Goal: Task Accomplishment & Management: Use online tool/utility

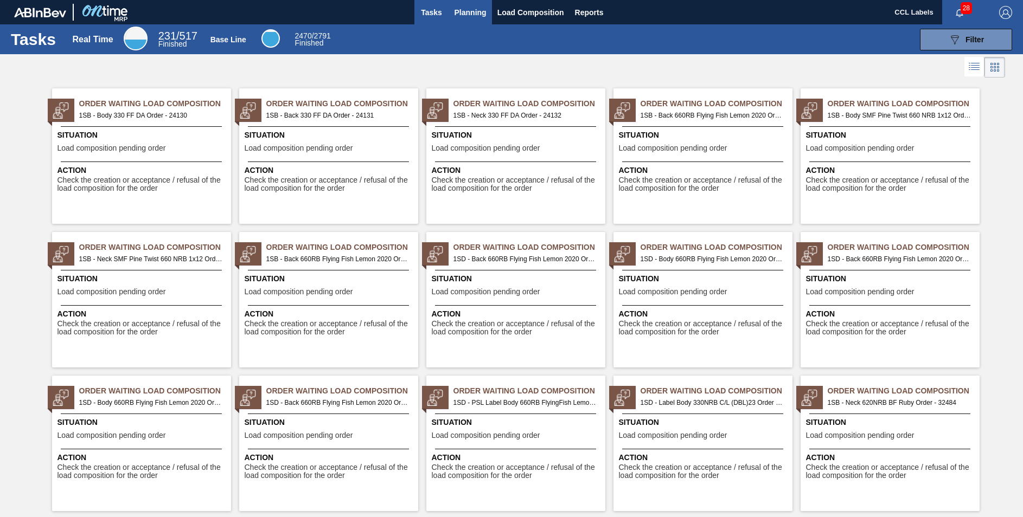
click at [472, 15] on span "Planning" at bounding box center [471, 12] width 32 height 13
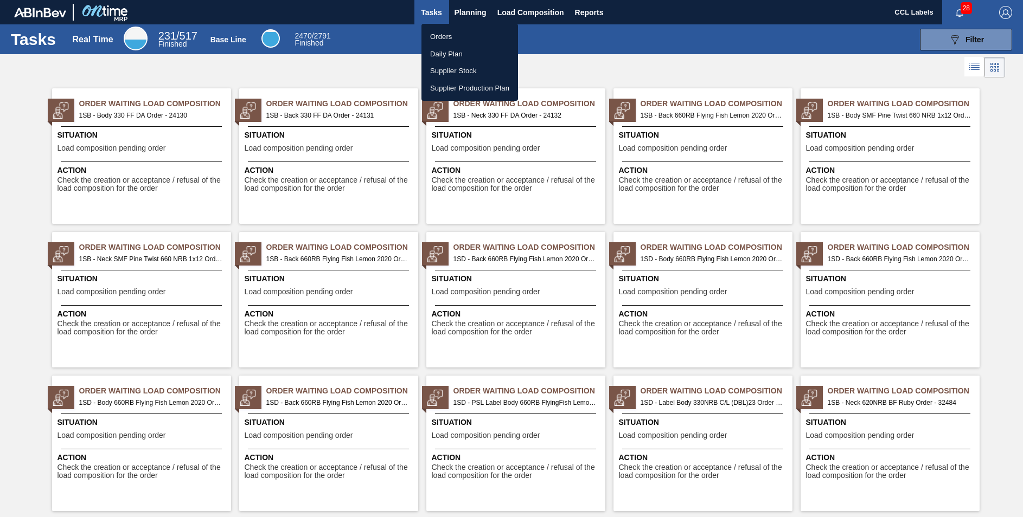
click at [445, 36] on li "Orders" at bounding box center [469, 36] width 97 height 17
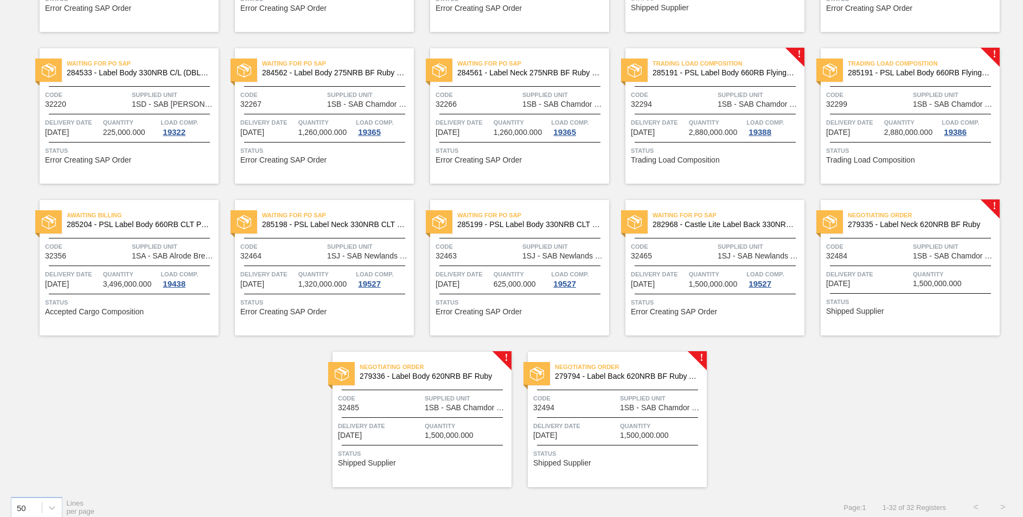
scroll to position [669, 0]
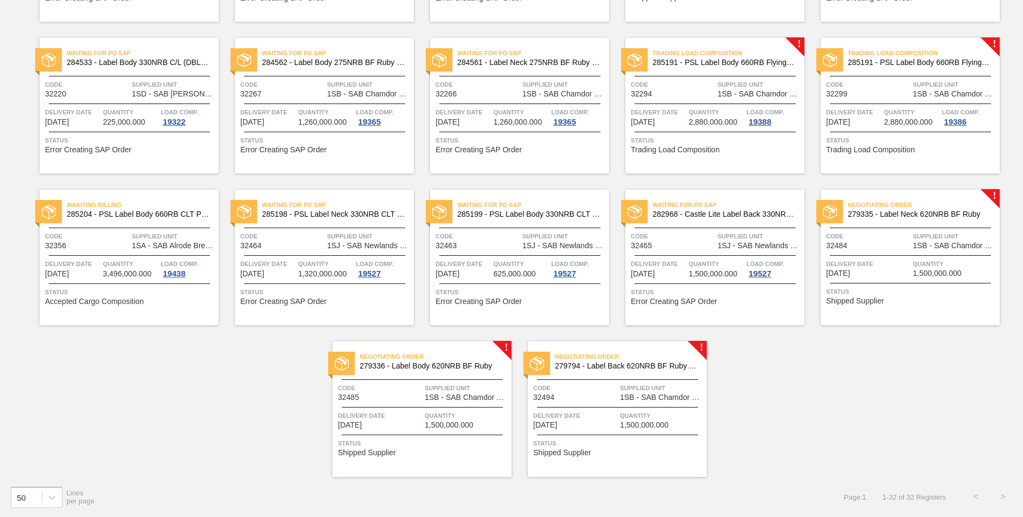
click at [932, 214] on span "279335 - Label Neck 620NRB BF Ruby" at bounding box center [919, 214] width 143 height 8
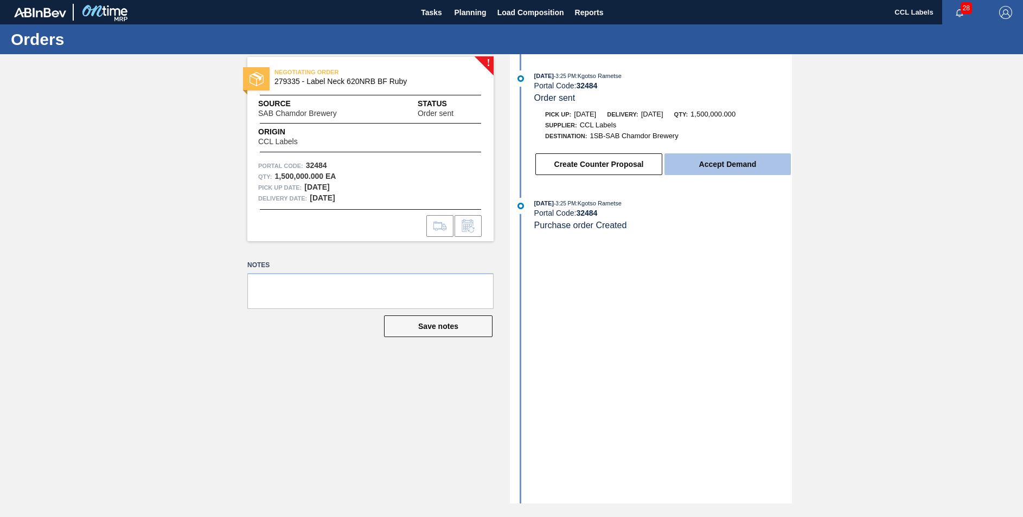
click at [706, 165] on button "Accept Demand" at bounding box center [727, 165] width 126 height 22
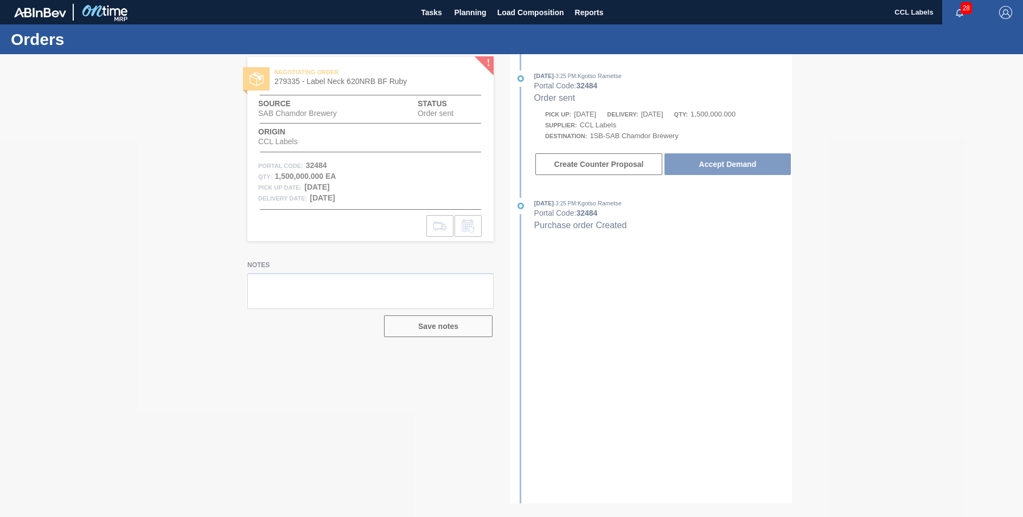
click at [471, 10] on span "Planning" at bounding box center [471, 12] width 32 height 13
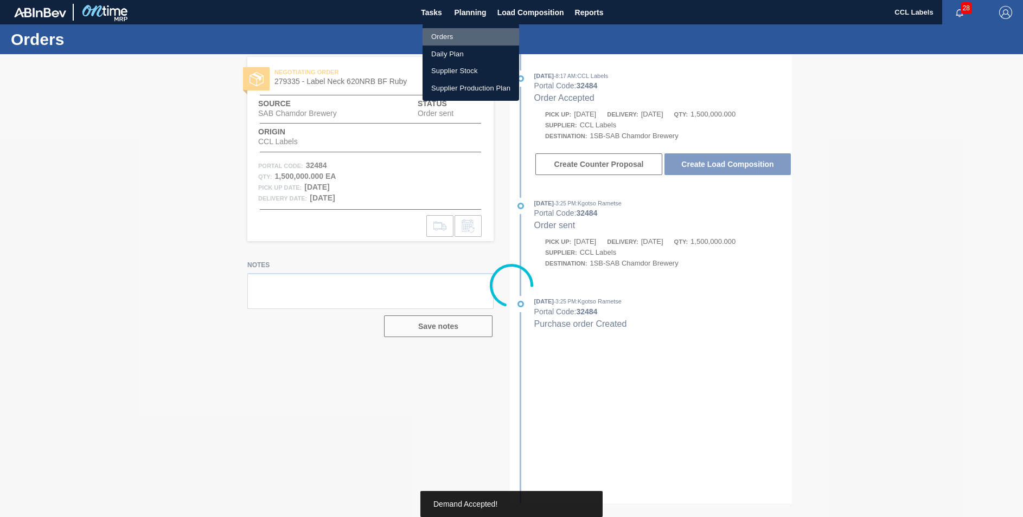
click at [447, 37] on li "Orders" at bounding box center [471, 36] width 97 height 17
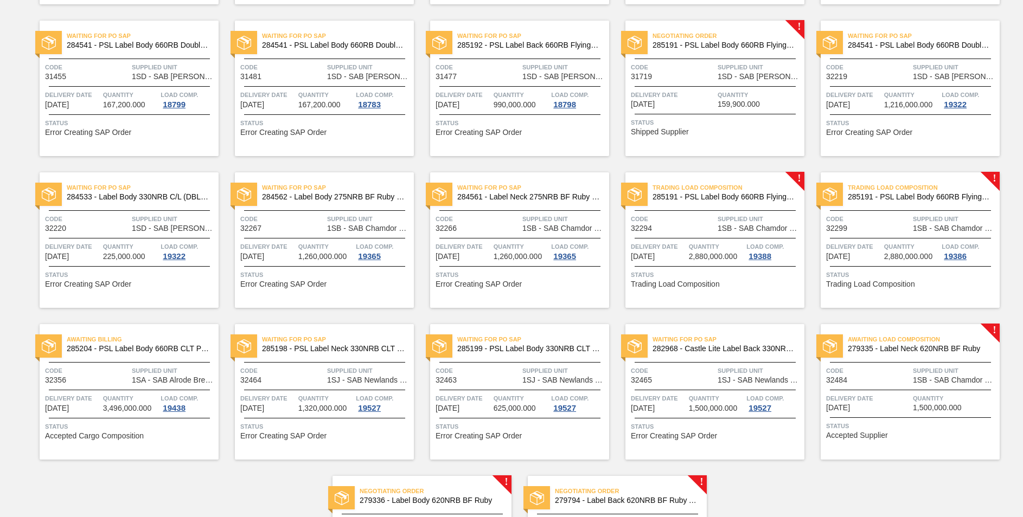
scroll to position [651, 0]
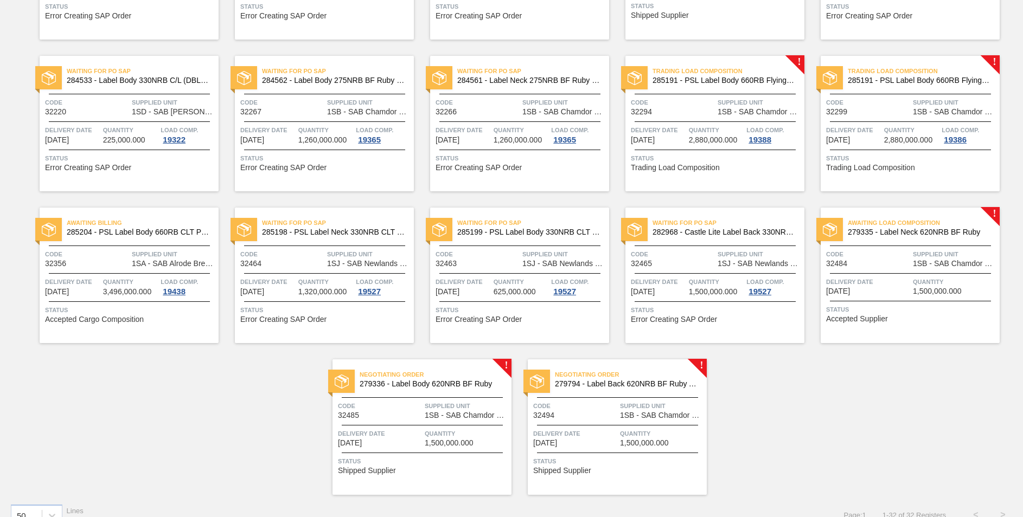
click at [605, 382] on span "279794 - Label Back 620NRB BF Ruby Apple 1x12" at bounding box center [626, 384] width 143 height 8
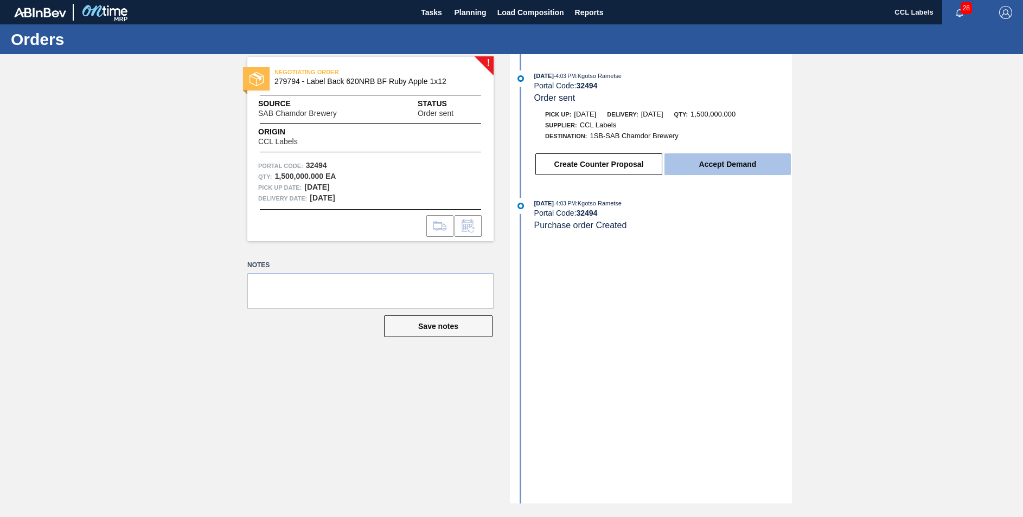
click at [709, 163] on button "Accept Demand" at bounding box center [727, 165] width 126 height 22
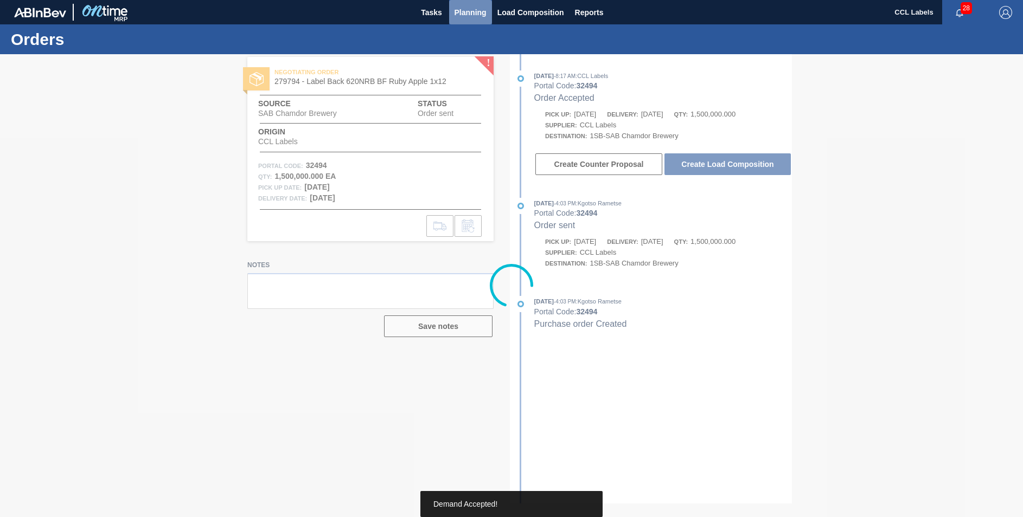
click at [463, 11] on span "Planning" at bounding box center [471, 12] width 32 height 13
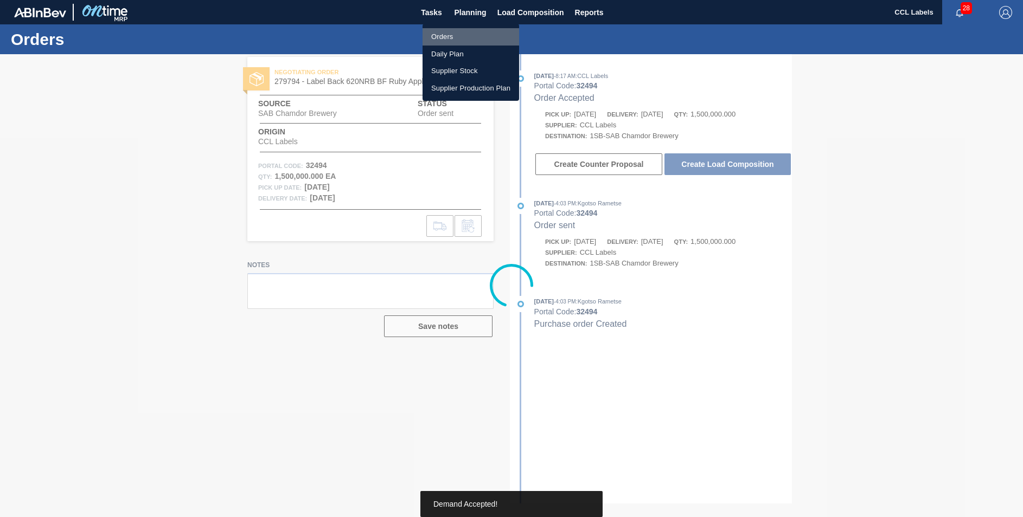
drag, startPoint x: 437, startPoint y: 30, endPoint x: 511, endPoint y: 72, distance: 84.8
click at [437, 30] on li "Orders" at bounding box center [471, 36] width 97 height 17
click at [452, 36] on li "Orders" at bounding box center [471, 36] width 97 height 17
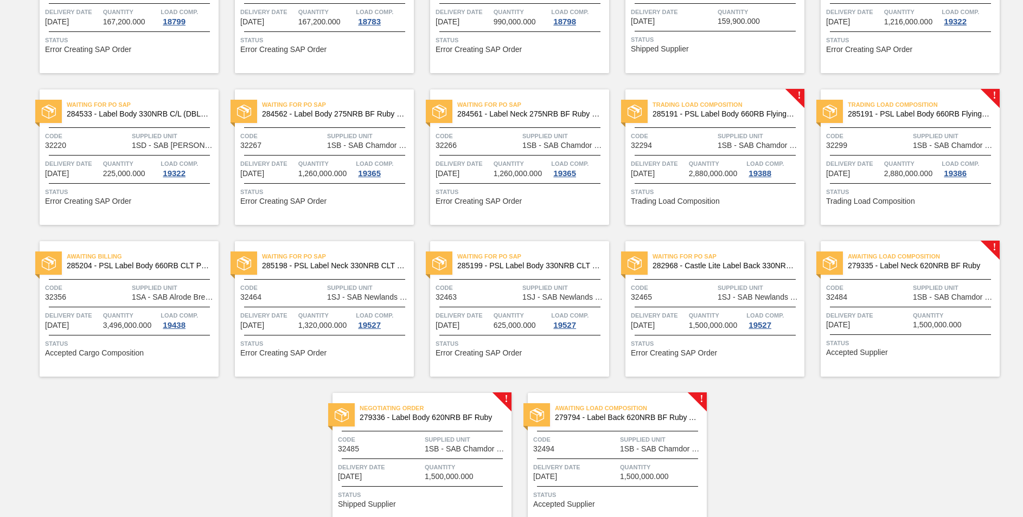
scroll to position [669, 0]
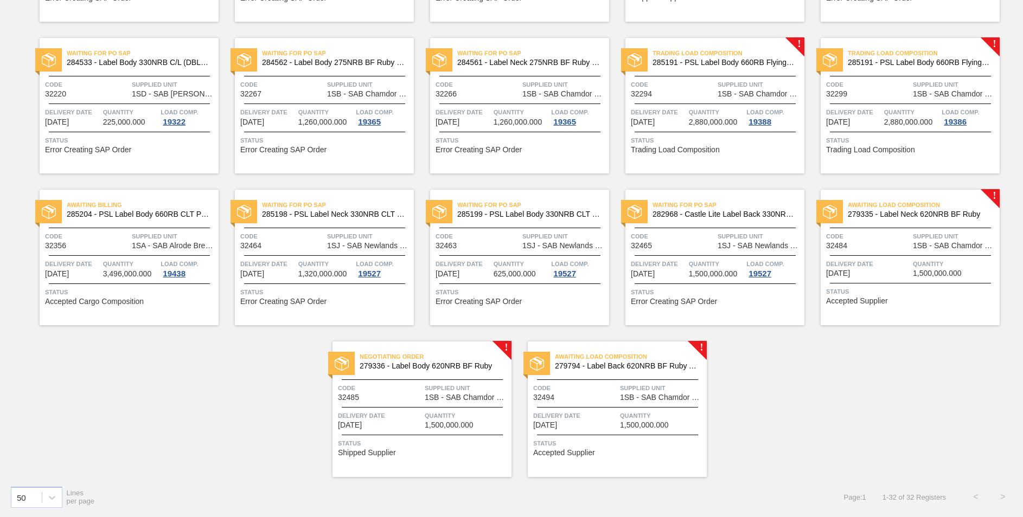
click at [401, 361] on span "Negotiating Order" at bounding box center [436, 356] width 152 height 11
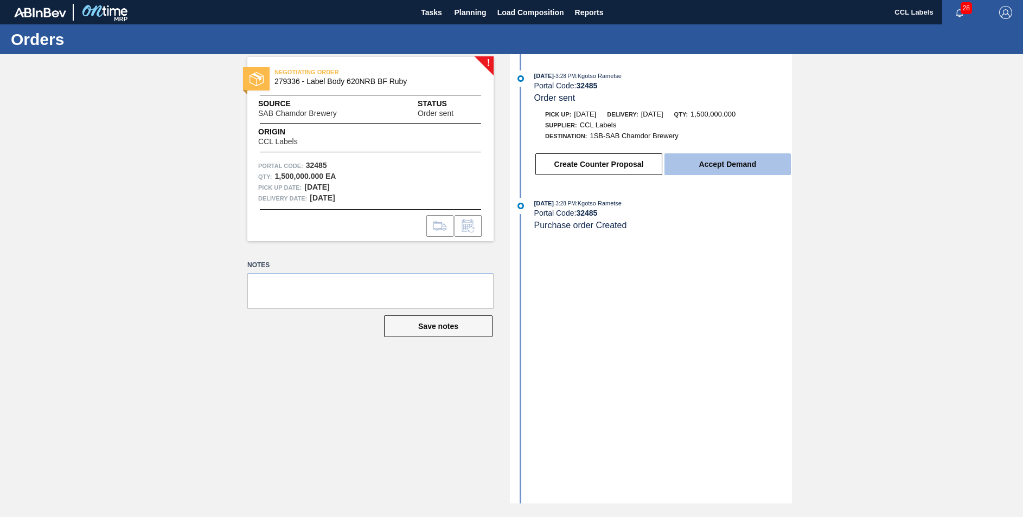
click at [749, 158] on button "Accept Demand" at bounding box center [727, 165] width 126 height 22
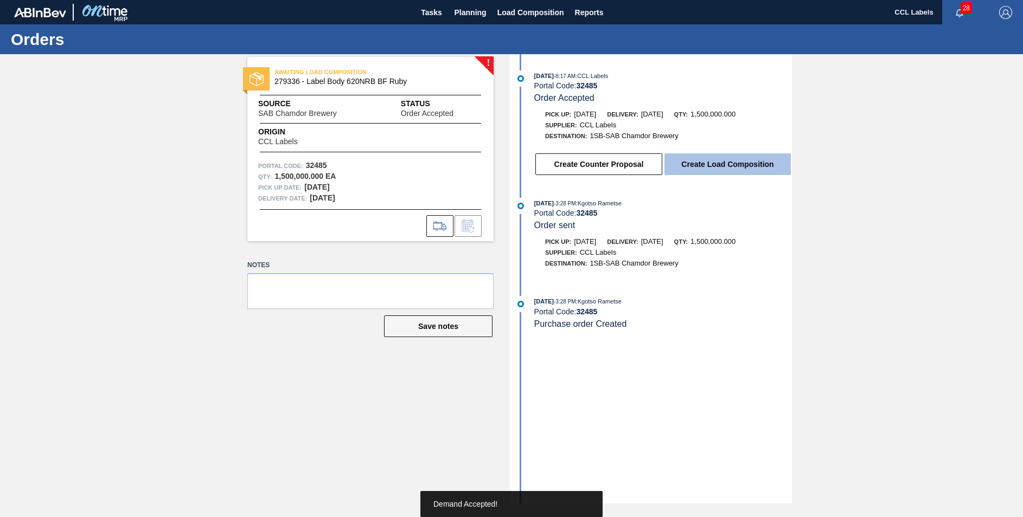
click at [721, 164] on button "Create Load Composition" at bounding box center [727, 165] width 126 height 22
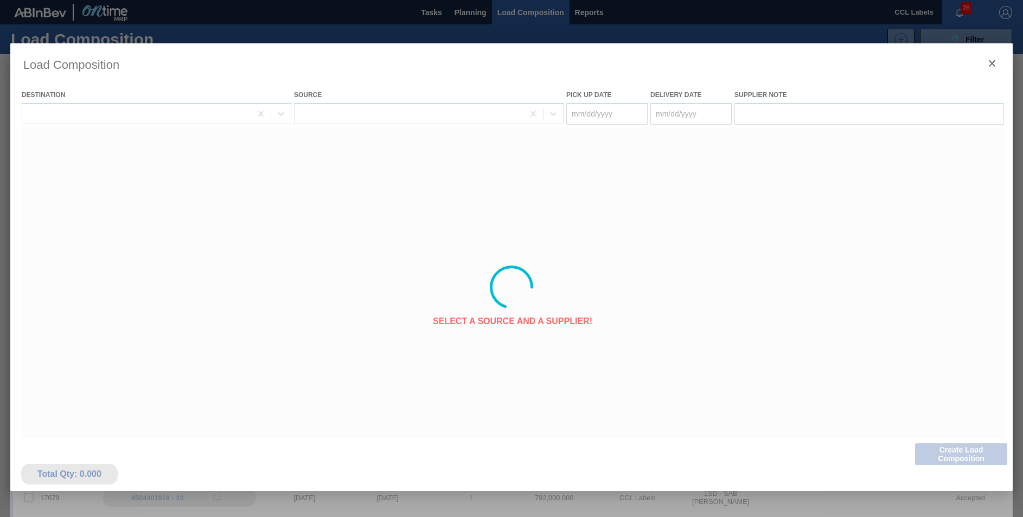
type Date "[DATE]"
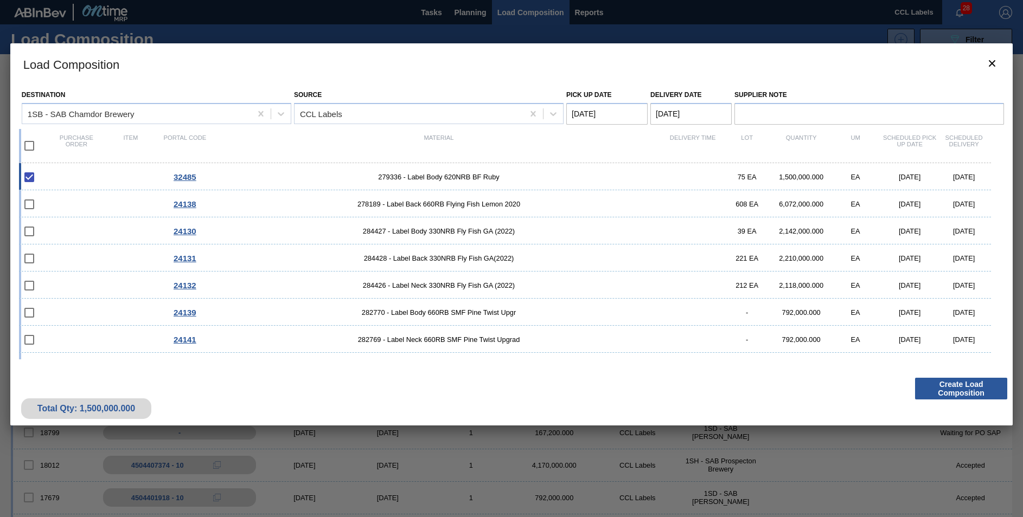
click at [33, 147] on input "checkbox" at bounding box center [29, 146] width 23 height 23
checkbox input "true"
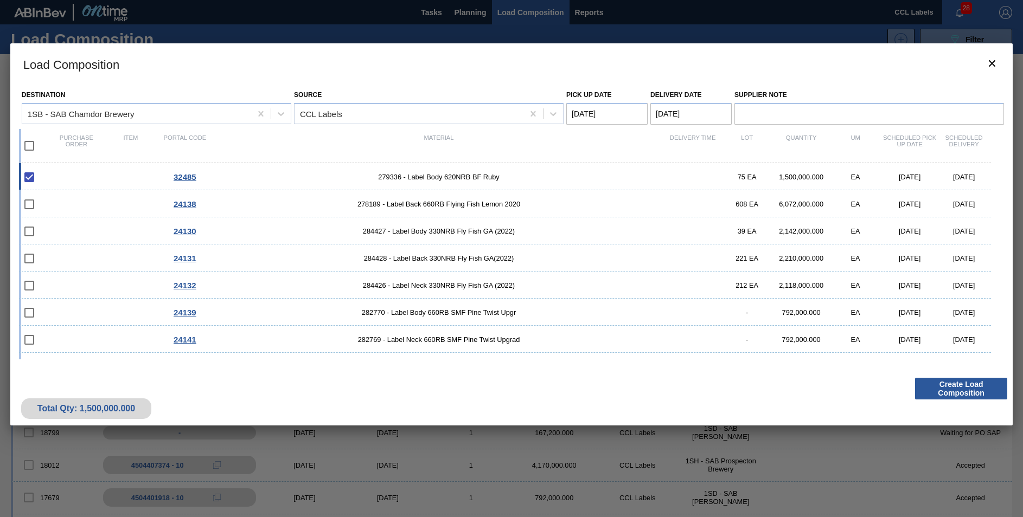
checkbox input "true"
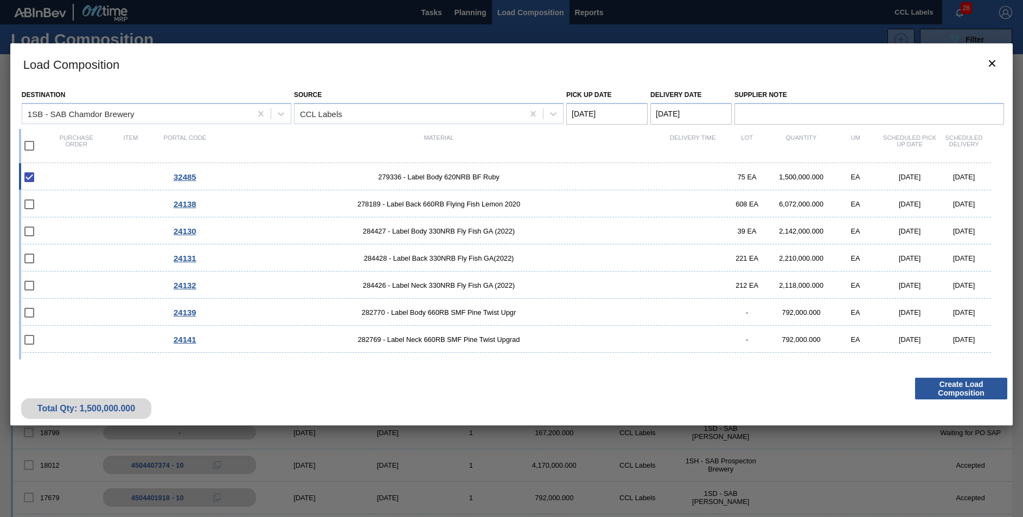
checkbox input "true"
click at [36, 215] on input "checkbox" at bounding box center [29, 204] width 23 height 23
checkbox input "true"
click at [189, 208] on span "24138" at bounding box center [185, 204] width 23 height 9
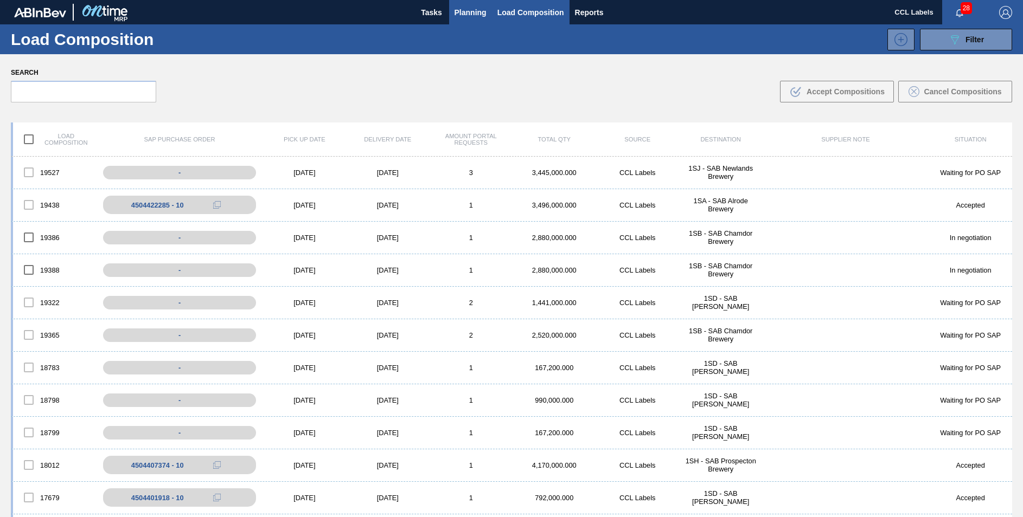
click at [457, 12] on span "Planning" at bounding box center [471, 12] width 32 height 13
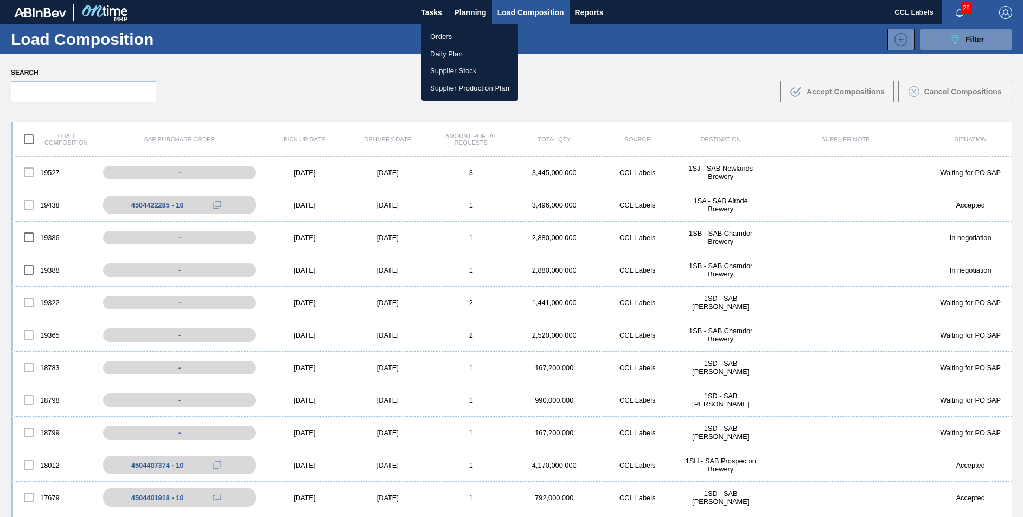
drag, startPoint x: 453, startPoint y: 35, endPoint x: 448, endPoint y: 44, distance: 10.4
click at [453, 35] on li "Orders" at bounding box center [469, 36] width 97 height 17
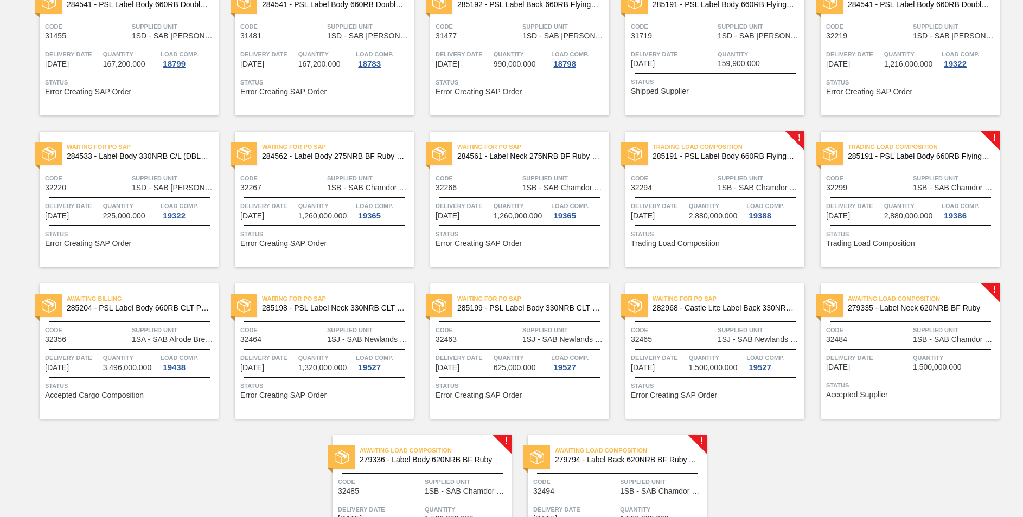
scroll to position [669, 0]
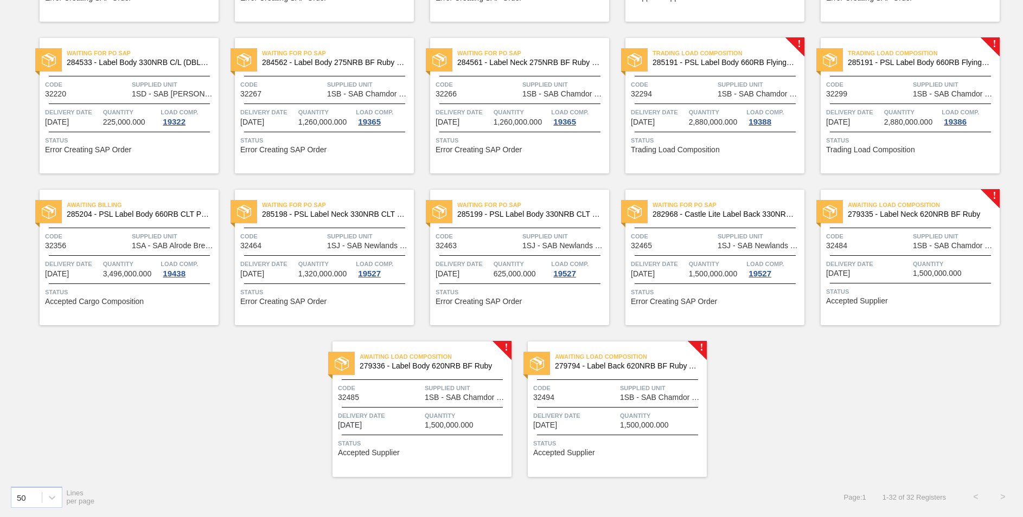
click at [589, 361] on span "Awaiting Load Composition" at bounding box center [631, 356] width 152 height 11
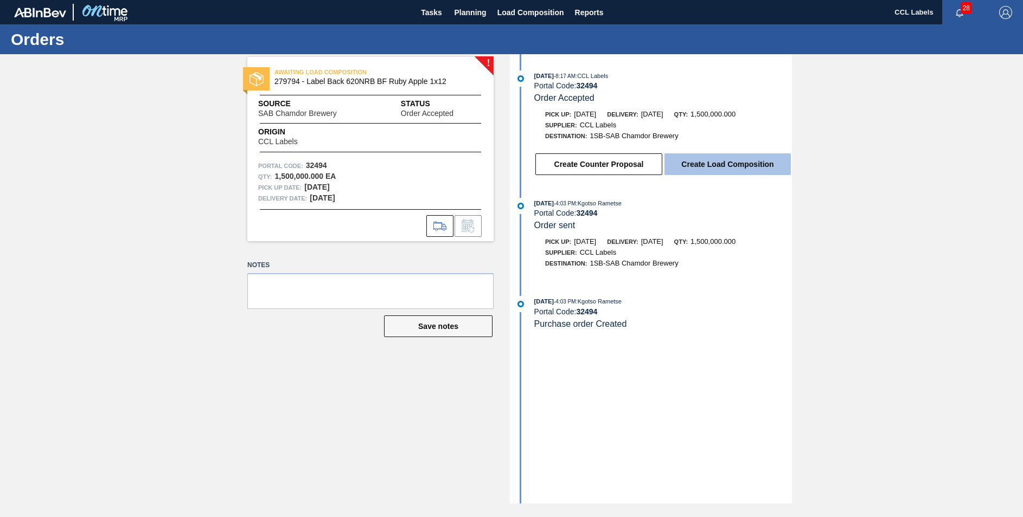
click at [711, 165] on button "Create Load Composition" at bounding box center [727, 165] width 126 height 22
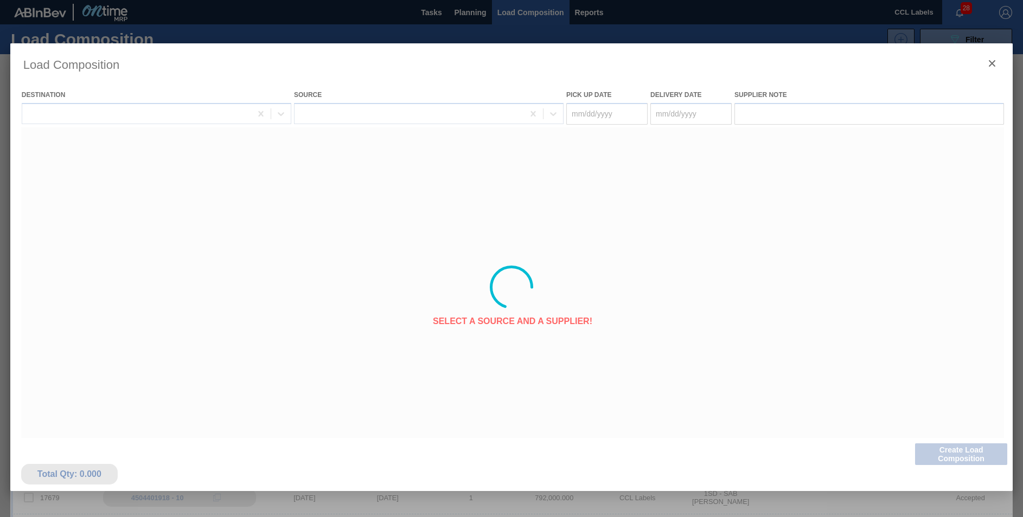
type Date "[DATE]"
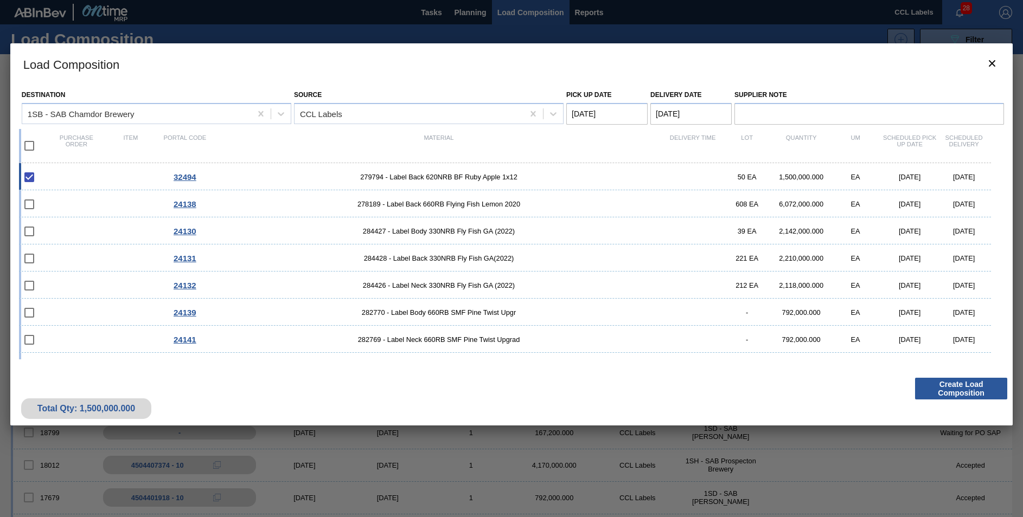
click at [31, 145] on input "checkbox" at bounding box center [29, 146] width 23 height 23
checkbox input "true"
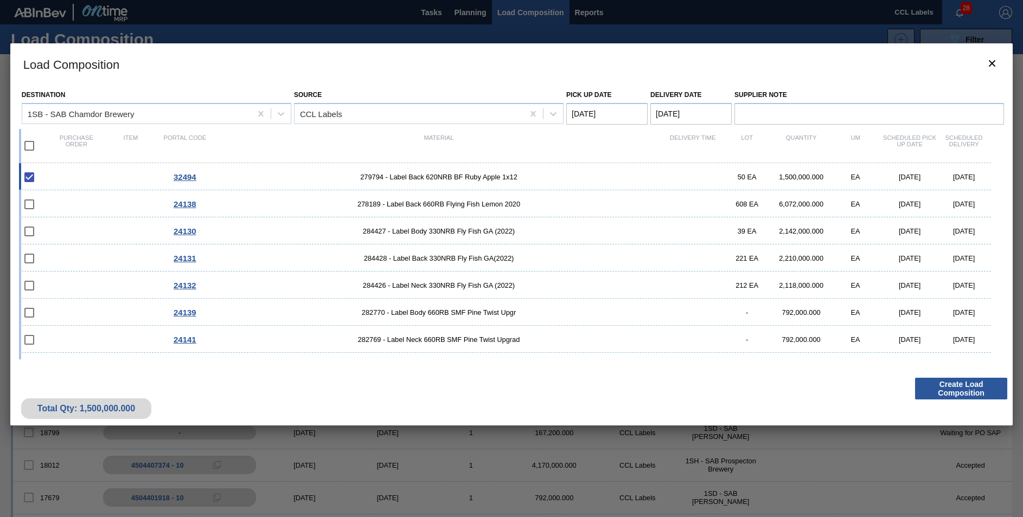
checkbox input "true"
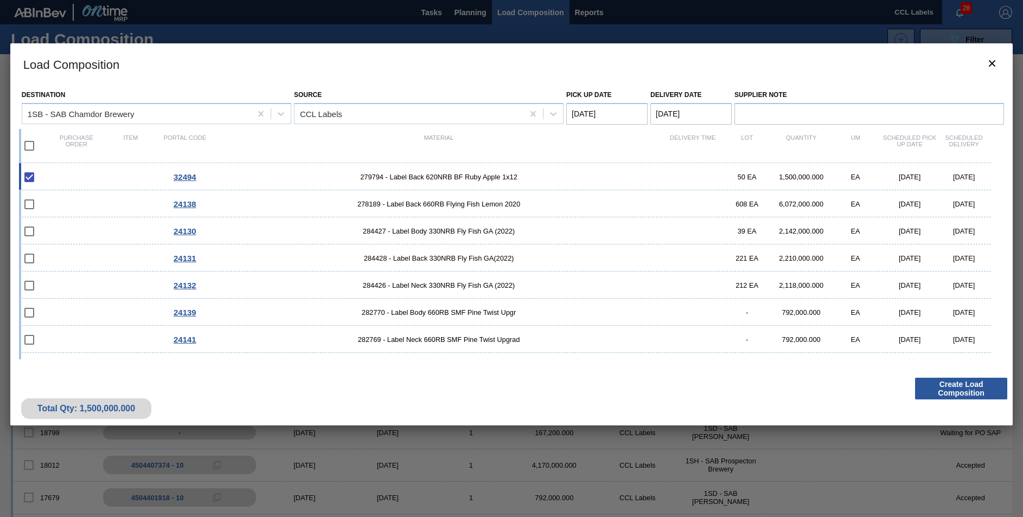
checkbox input "true"
click at [443, 207] on span "278189 - Label Back 660RB Flying Fish Lemon 2020" at bounding box center [438, 204] width 453 height 8
checkbox input "false"
click at [447, 228] on span "284427 - Label Body 330NRB Fly Fish GA (2022)" at bounding box center [438, 231] width 453 height 8
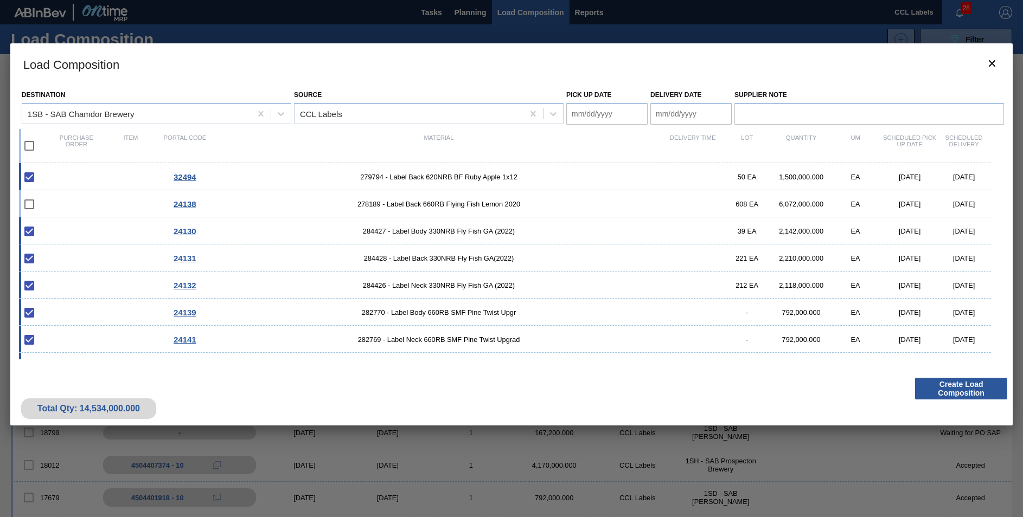
checkbox input "false"
click at [452, 251] on div "24131 284428 - Label Back 330NRB Fly Fish GA(2022) 221 EA 2,210,000.000 EA [DAT…" at bounding box center [505, 258] width 972 height 27
checkbox input "false"
click at [453, 284] on span "284426 - Label Neck 330NRB Fly Fish GA (2022)" at bounding box center [438, 286] width 453 height 8
checkbox input "false"
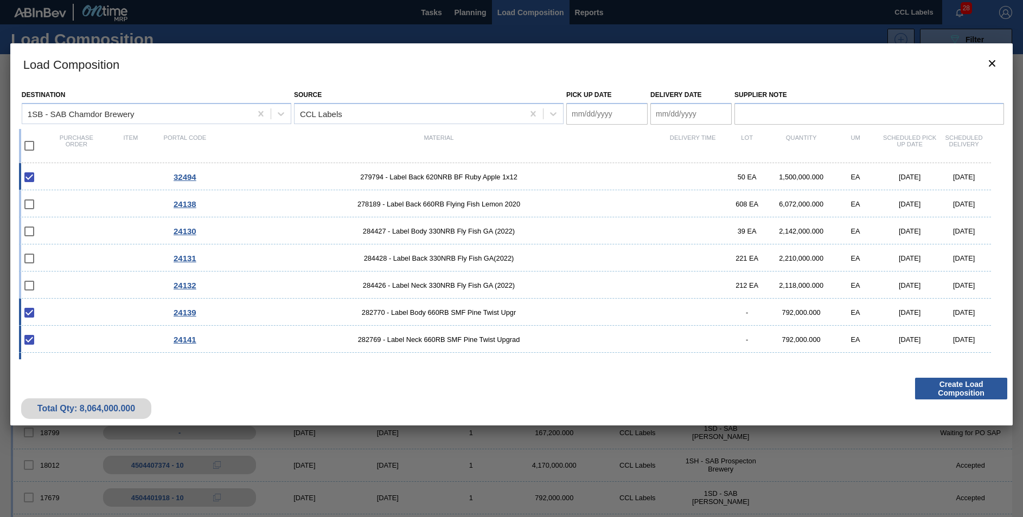
click at [453, 310] on span "282770 - Label Body 660RB SMF Pine Twist Upgr" at bounding box center [438, 313] width 453 height 8
checkbox input "false"
click at [462, 340] on span "282769 - Label Neck 660RB SMF Pine Twist Upgrad" at bounding box center [438, 340] width 453 height 8
checkbox input "false"
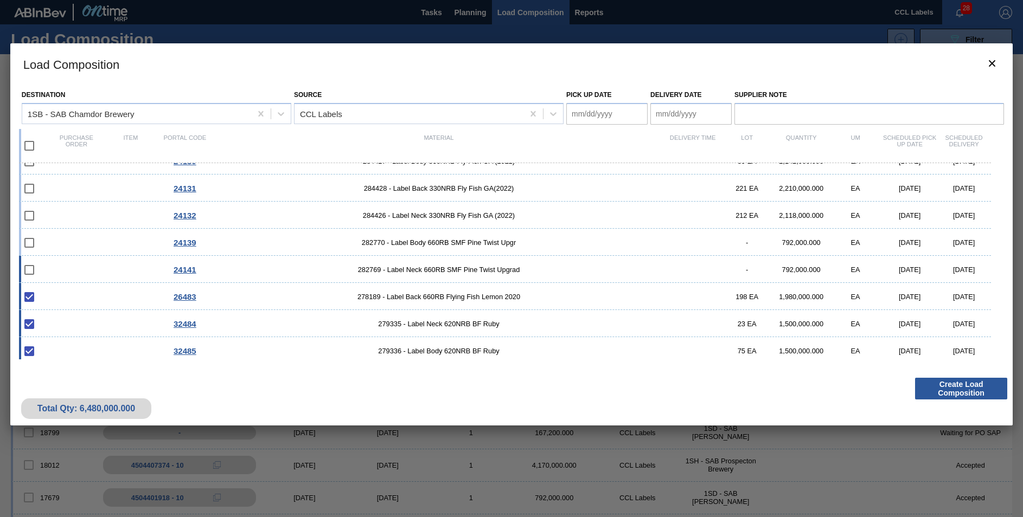
scroll to position [74, 0]
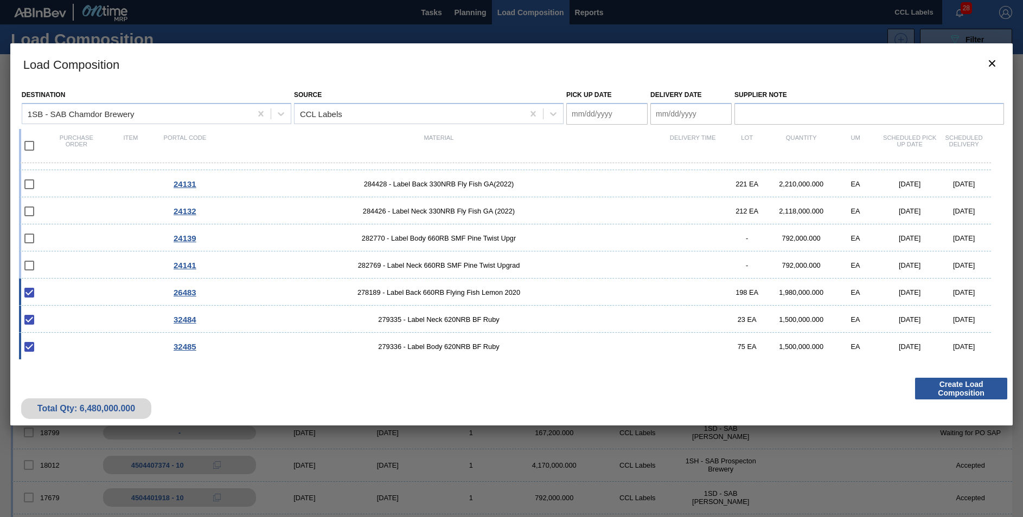
click at [476, 297] on div "26483 278189 - Label Back 660RB Flying Fish Lemon 2020 198 EA 1,980,000.000 EA …" at bounding box center [505, 292] width 972 height 27
type Date "[DATE]"
checkbox input "false"
click at [658, 116] on Date "[DATE]" at bounding box center [690, 114] width 81 height 22
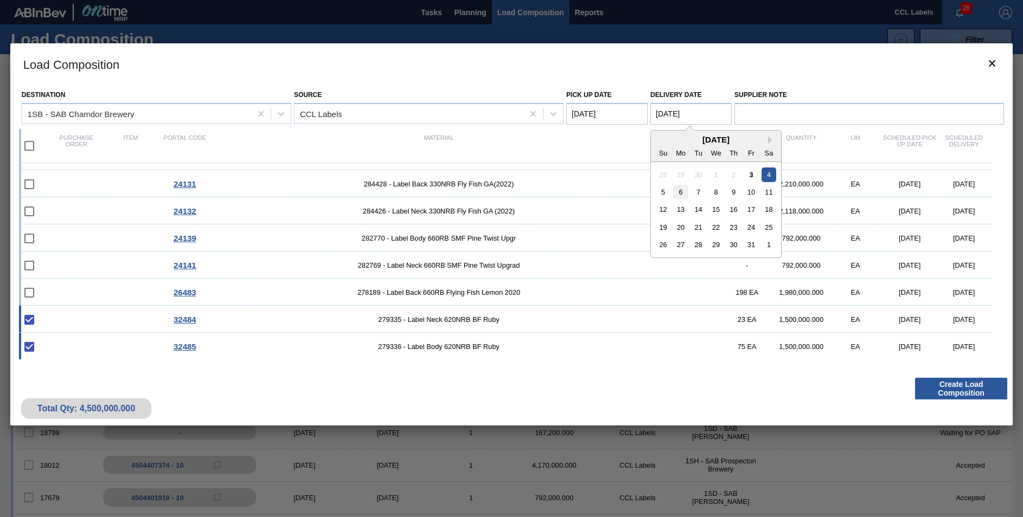
click at [675, 196] on div "6" at bounding box center [681, 192] width 15 height 15
type Date "[DATE]"
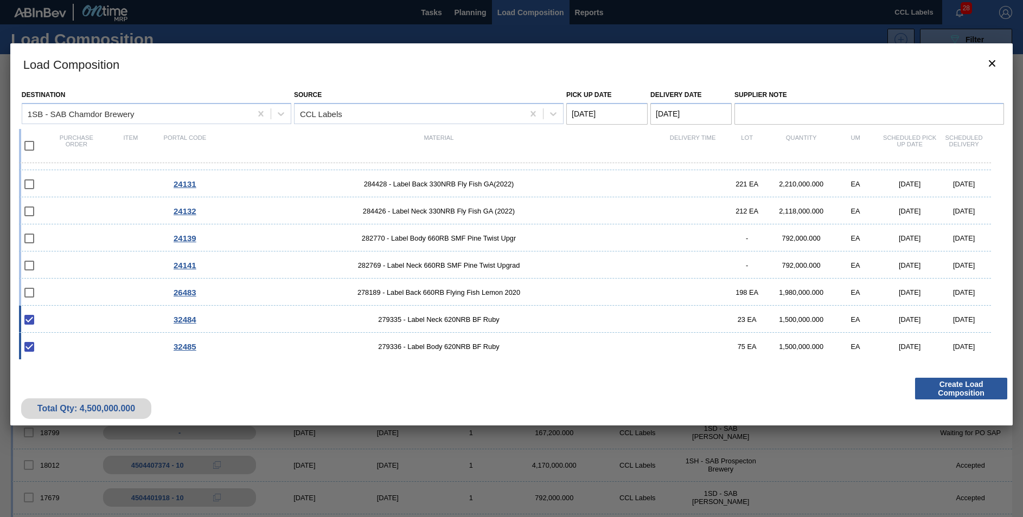
click at [584, 115] on Date "[DATE]" at bounding box center [606, 114] width 81 height 22
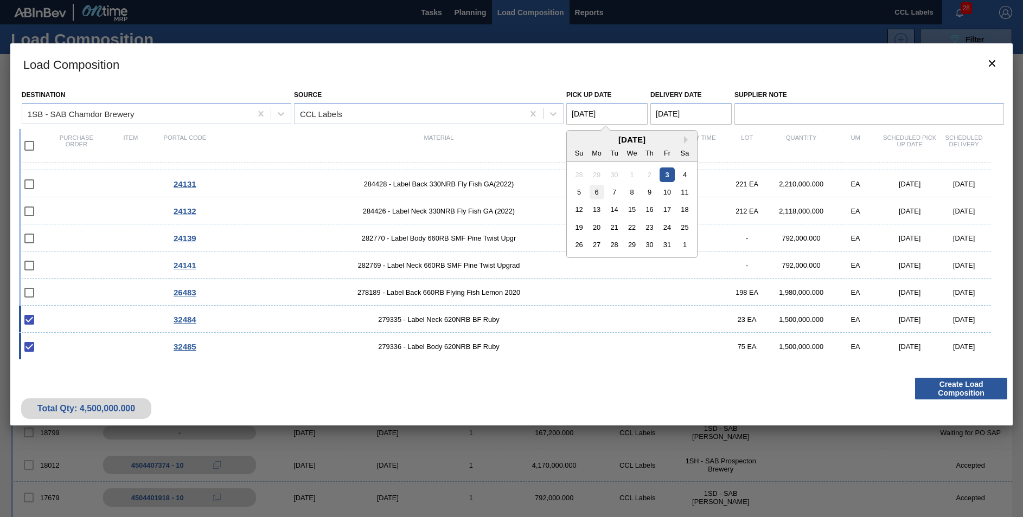
click at [599, 197] on div "6" at bounding box center [597, 192] width 15 height 15
type Date "[DATE]"
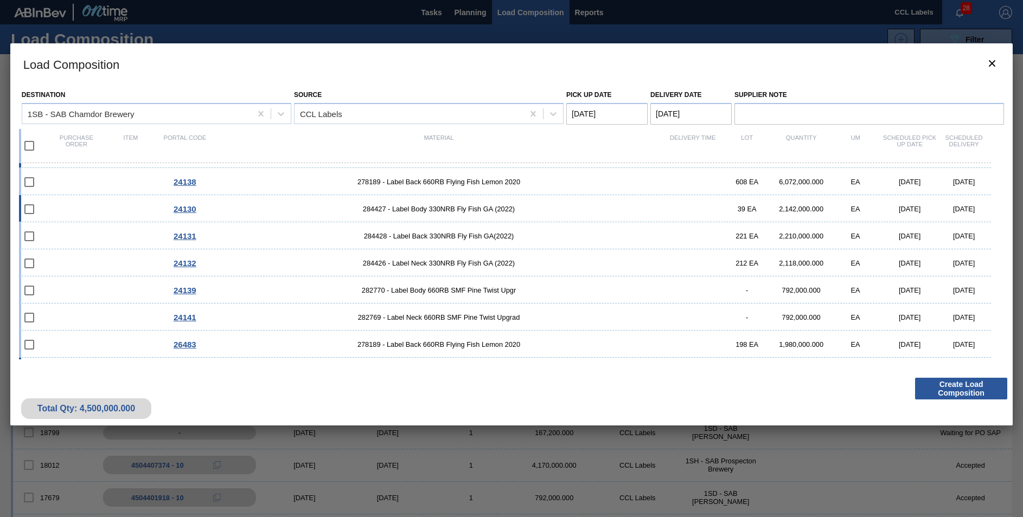
scroll to position [0, 0]
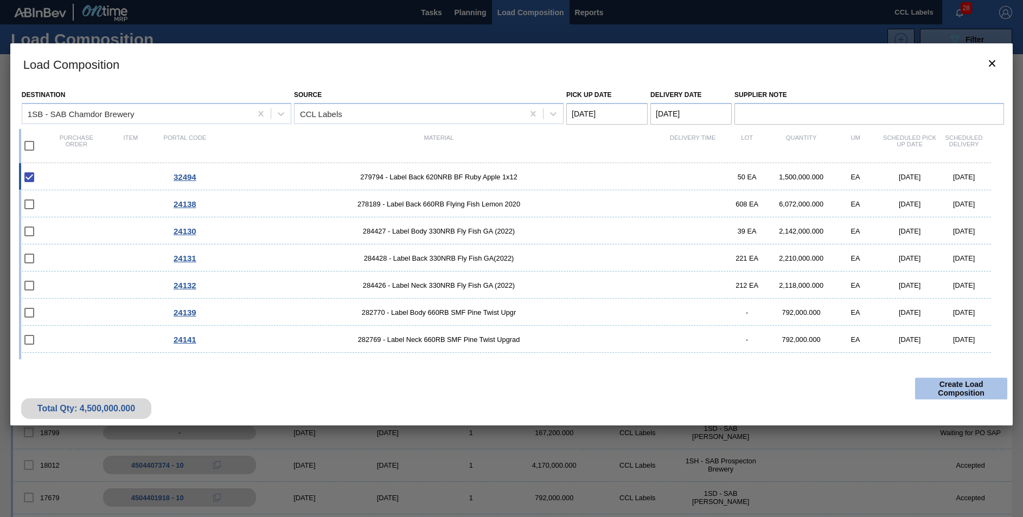
click at [979, 382] on button "Create Load Composition" at bounding box center [961, 389] width 92 height 22
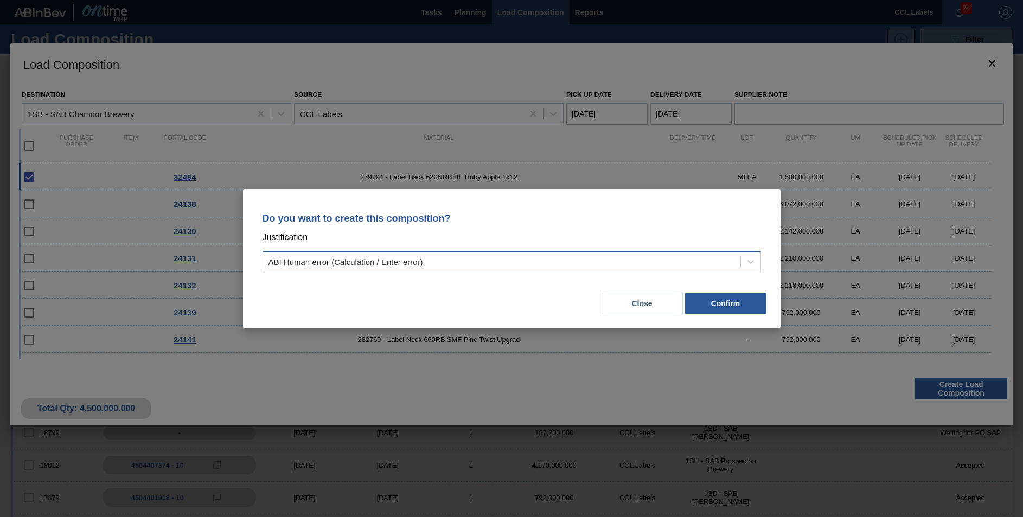
click at [439, 263] on div "ABI Human error (Calculation / Enter error)" at bounding box center [501, 262] width 477 height 16
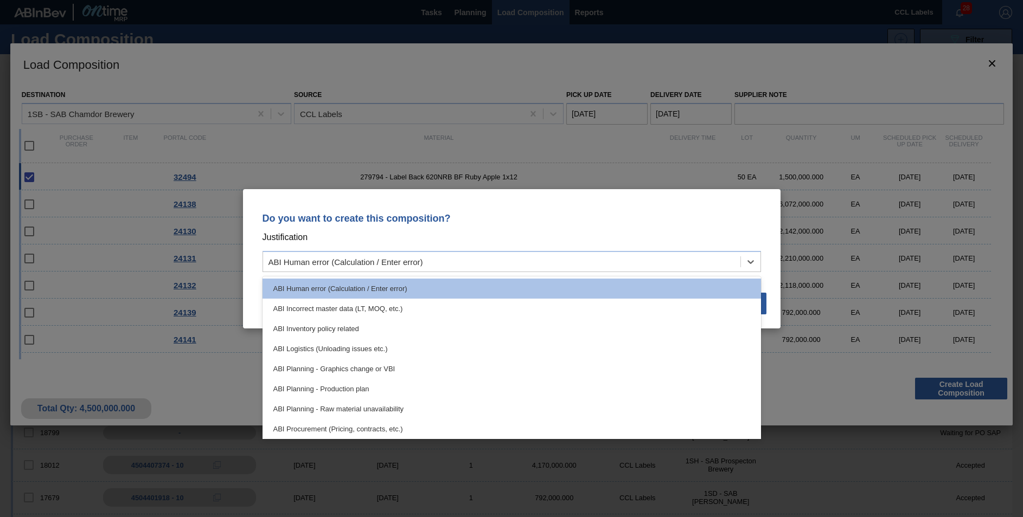
click at [373, 388] on div "ABI Planning - Production plan" at bounding box center [512, 389] width 498 height 20
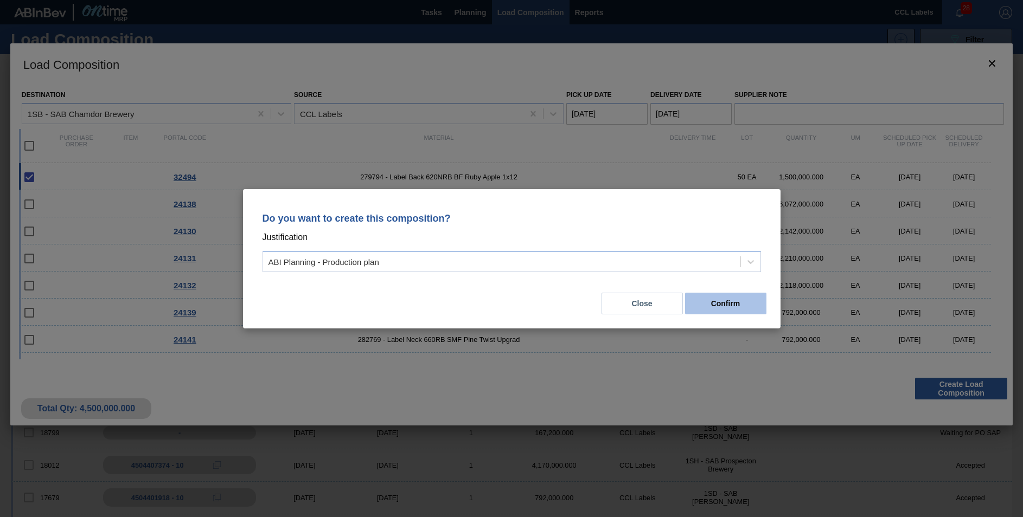
click at [714, 306] on button "Confirm" at bounding box center [725, 304] width 81 height 22
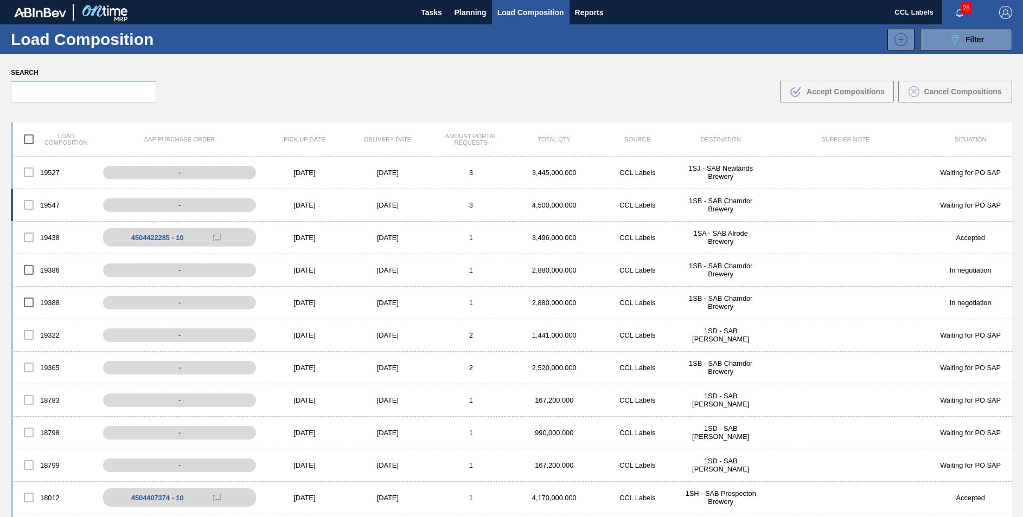
click at [713, 205] on div "1SB - SAB Chamdor Brewery" at bounding box center [720, 205] width 83 height 16
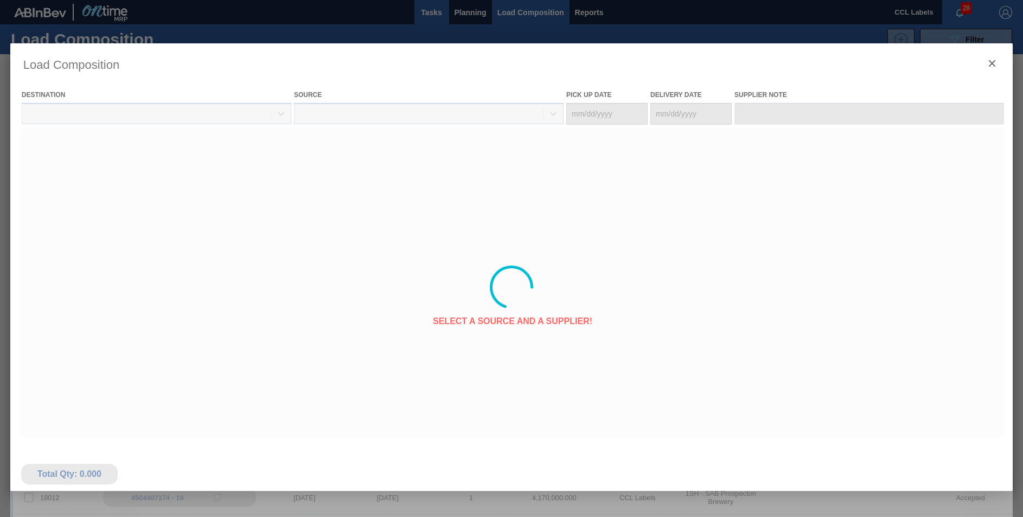
type Date "[DATE]"
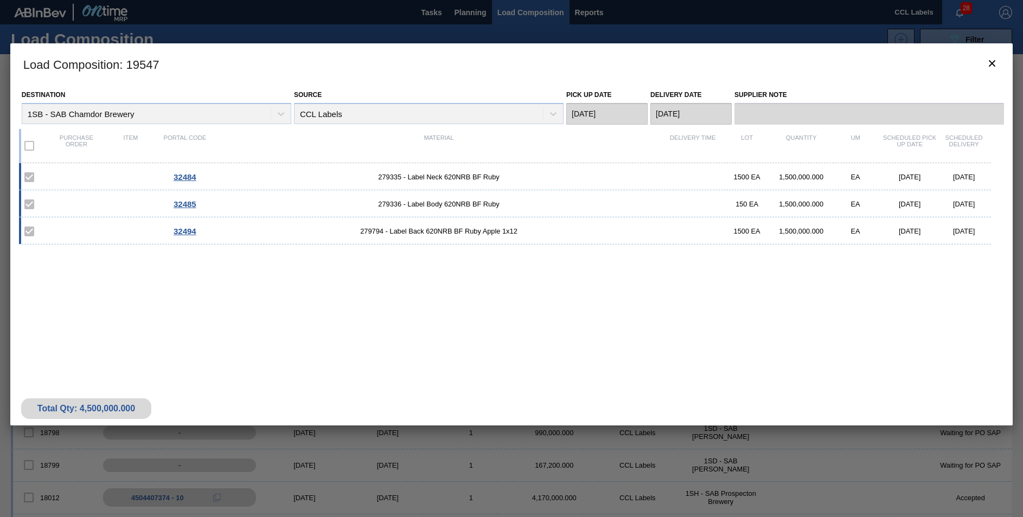
click at [31, 143] on label at bounding box center [29, 146] width 23 height 23
click at [31, 146] on label at bounding box center [29, 146] width 23 height 23
click at [468, 175] on span "279335 - Label Neck 620NRB BF Ruby" at bounding box center [438, 177] width 453 height 8
click at [988, 65] on button "botão de ícone" at bounding box center [992, 64] width 26 height 26
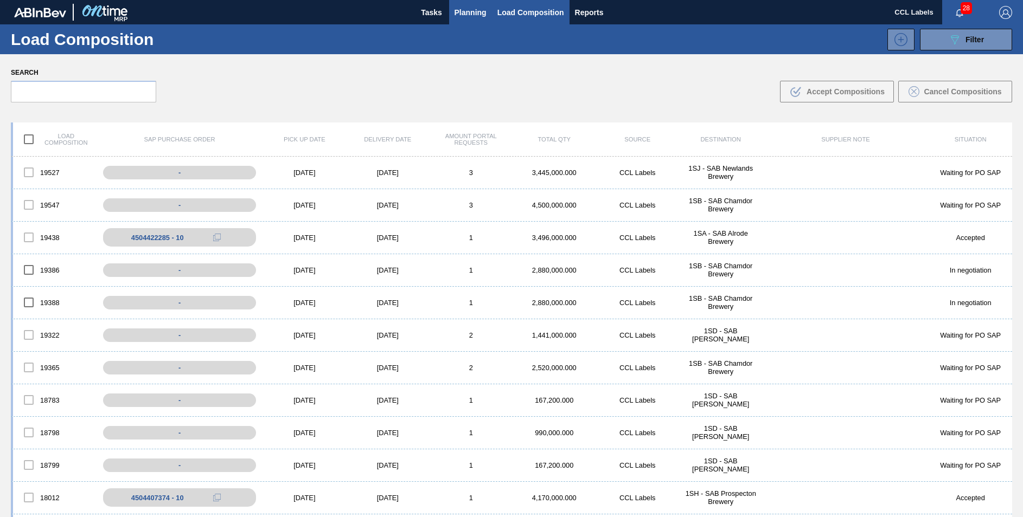
click at [458, 10] on span "Planning" at bounding box center [471, 12] width 32 height 13
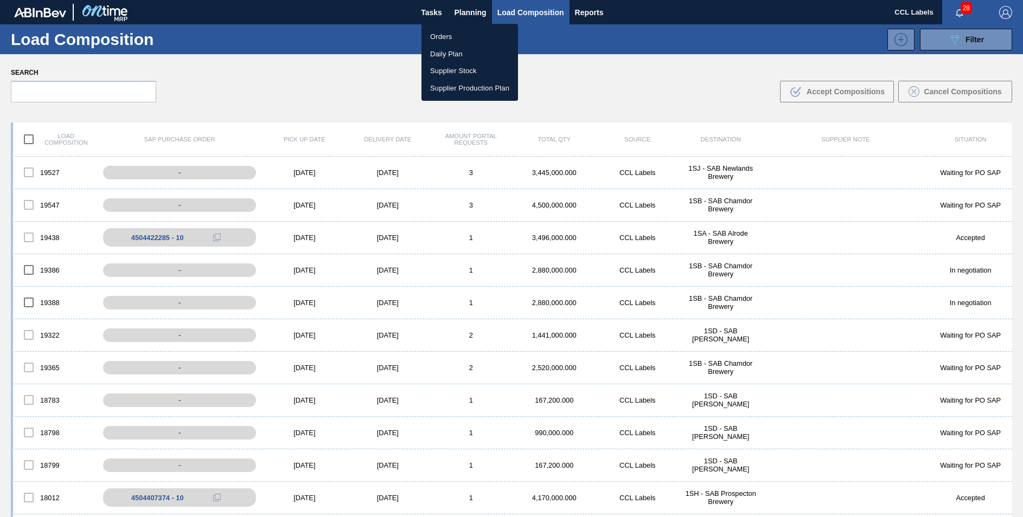
click at [449, 33] on li "Orders" at bounding box center [469, 36] width 97 height 17
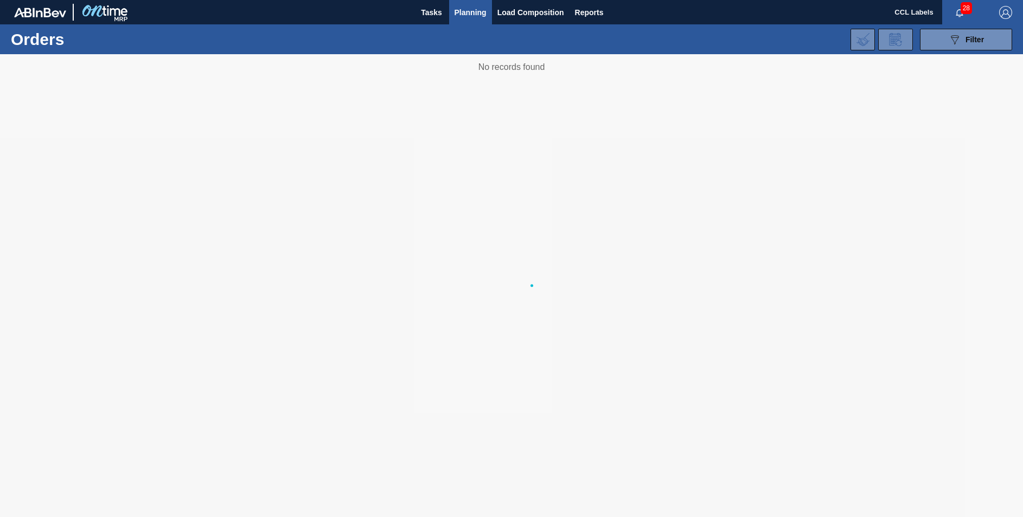
click at [462, 40] on div "089F7B8B-B2A5-4AFE-B5C0-19BA573D28AC Filter Portal Order Code PO SAP Code Step …" at bounding box center [594, 39] width 845 height 33
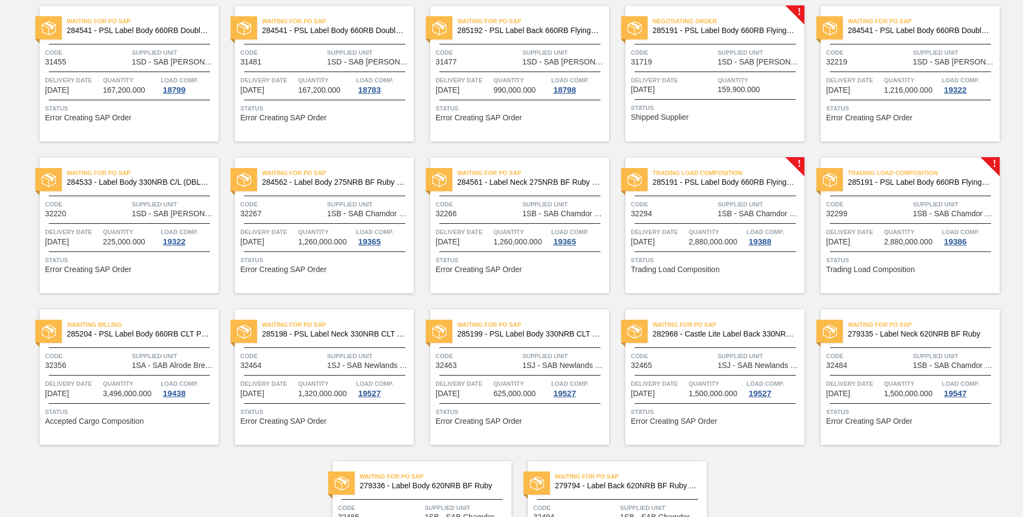
scroll to position [669, 0]
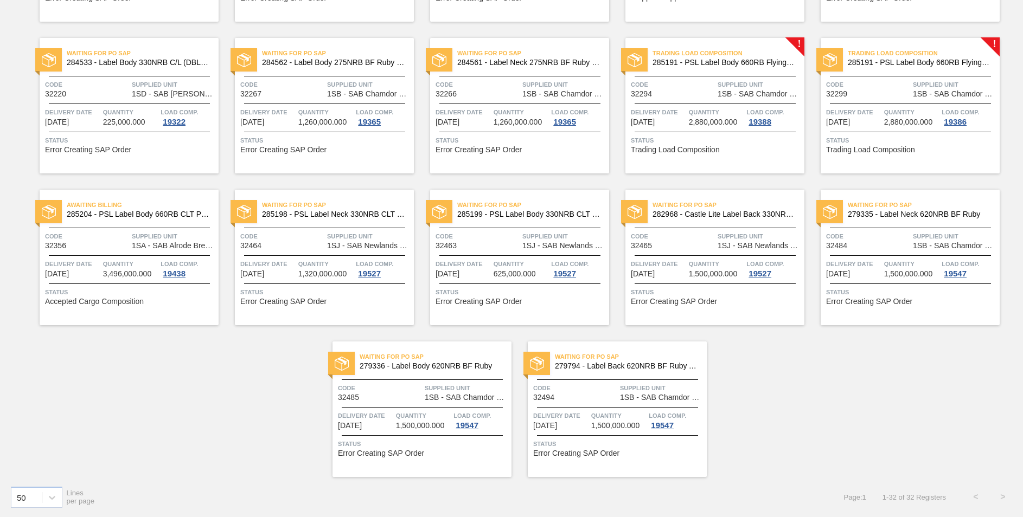
drag, startPoint x: 666, startPoint y: 369, endPoint x: 648, endPoint y: 5, distance: 365.0
click at [666, 370] on span "279794 - Label Back 620NRB BF Ruby Apple 1x12" at bounding box center [626, 366] width 143 height 8
